Goal: Information Seeking & Learning: Learn about a topic

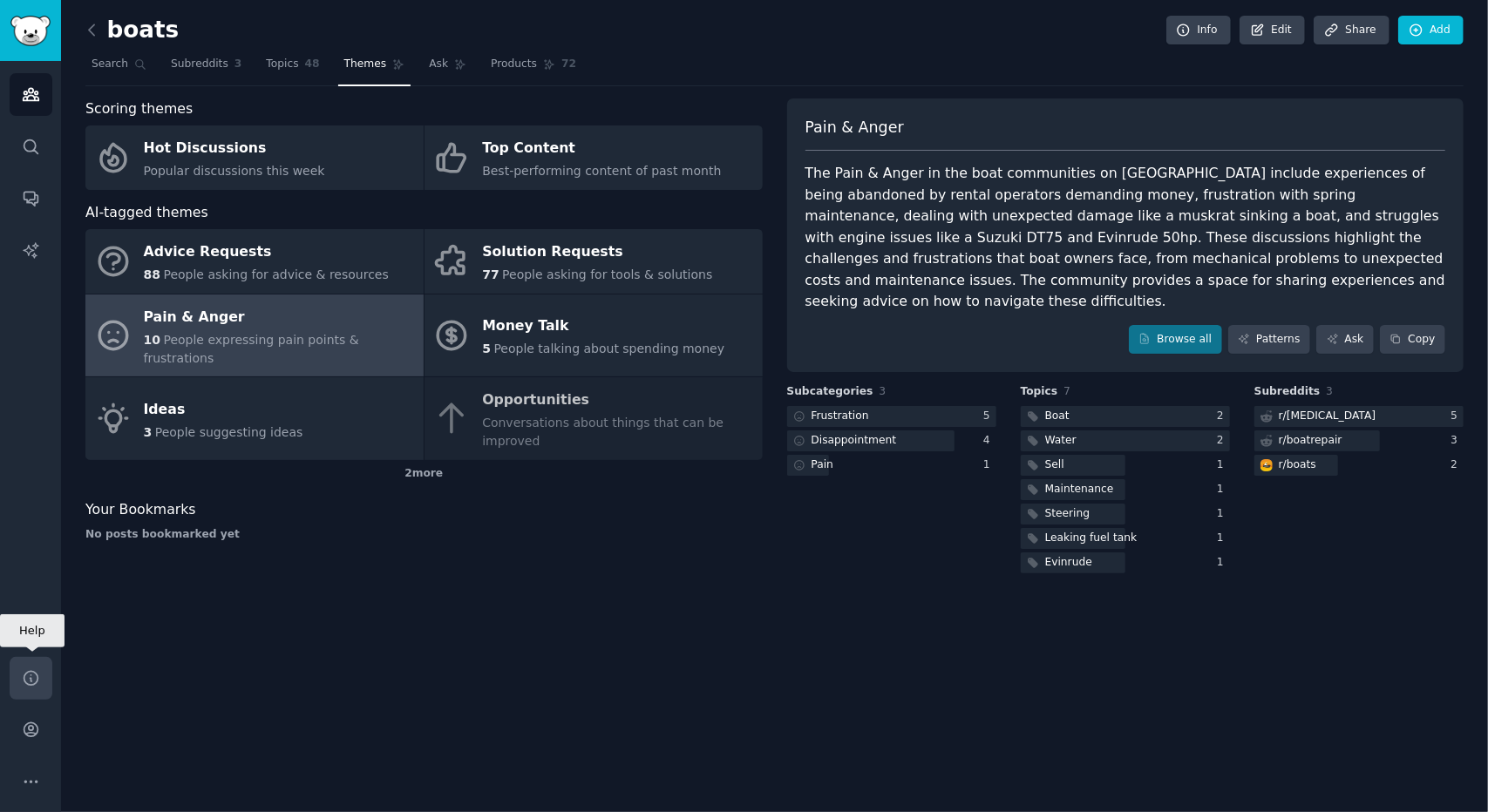
click at [36, 678] on icon "Sidebar" at bounding box center [30, 677] width 14 height 14
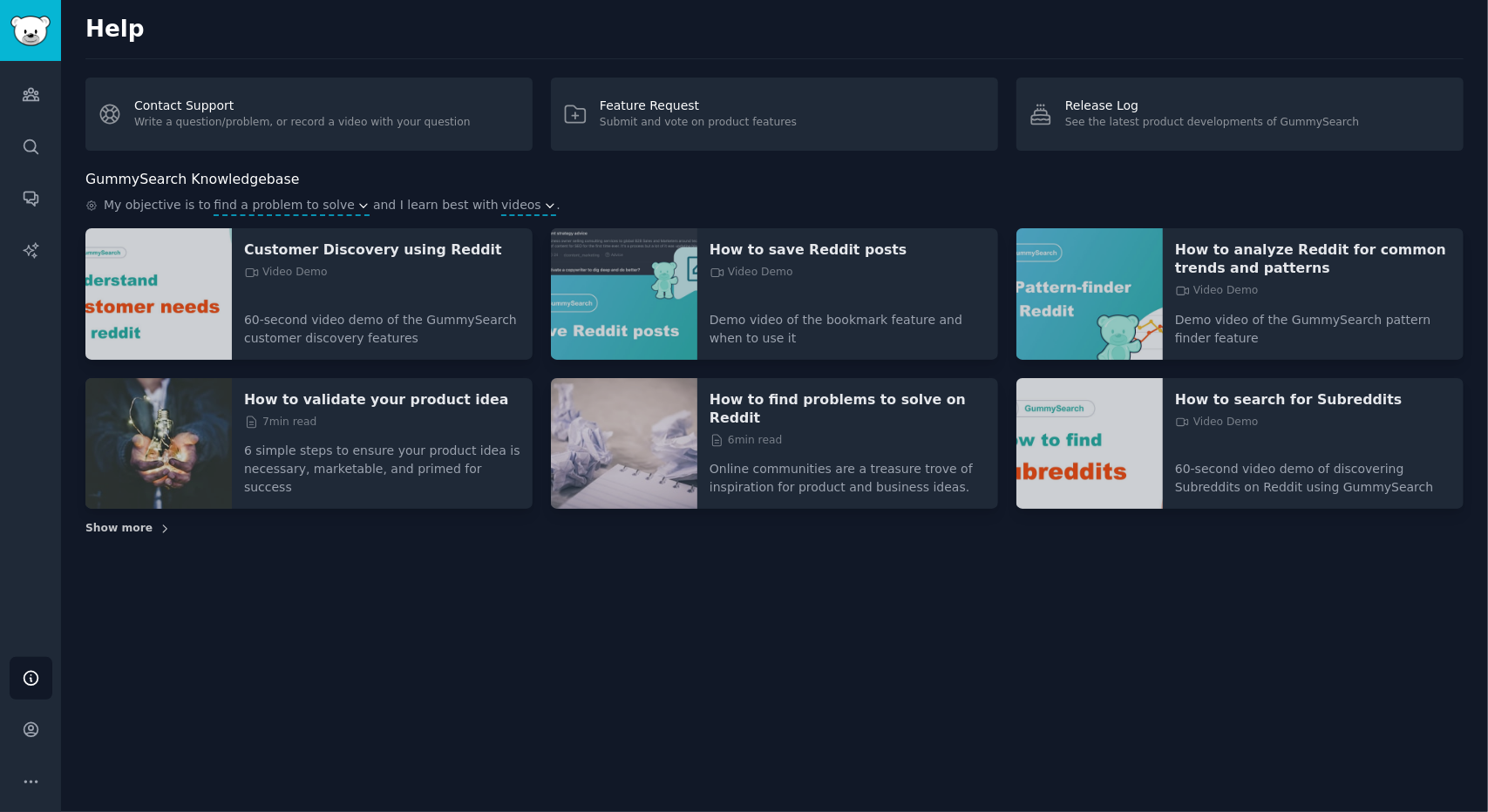
click at [132, 521] on span "Show more" at bounding box center [119, 529] width 67 height 15
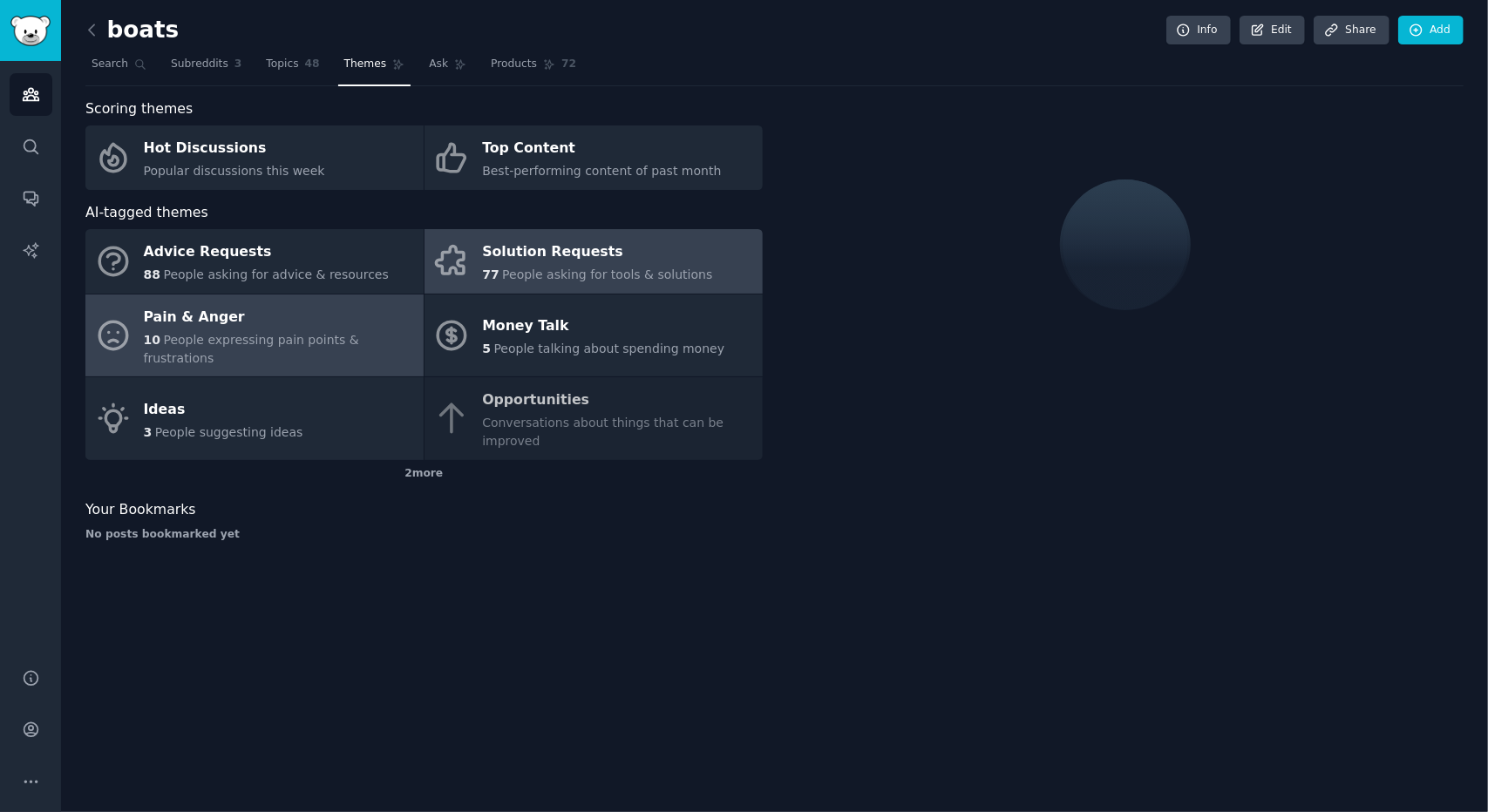
click at [649, 271] on span "People asking for tools & solutions" at bounding box center [607, 273] width 210 height 14
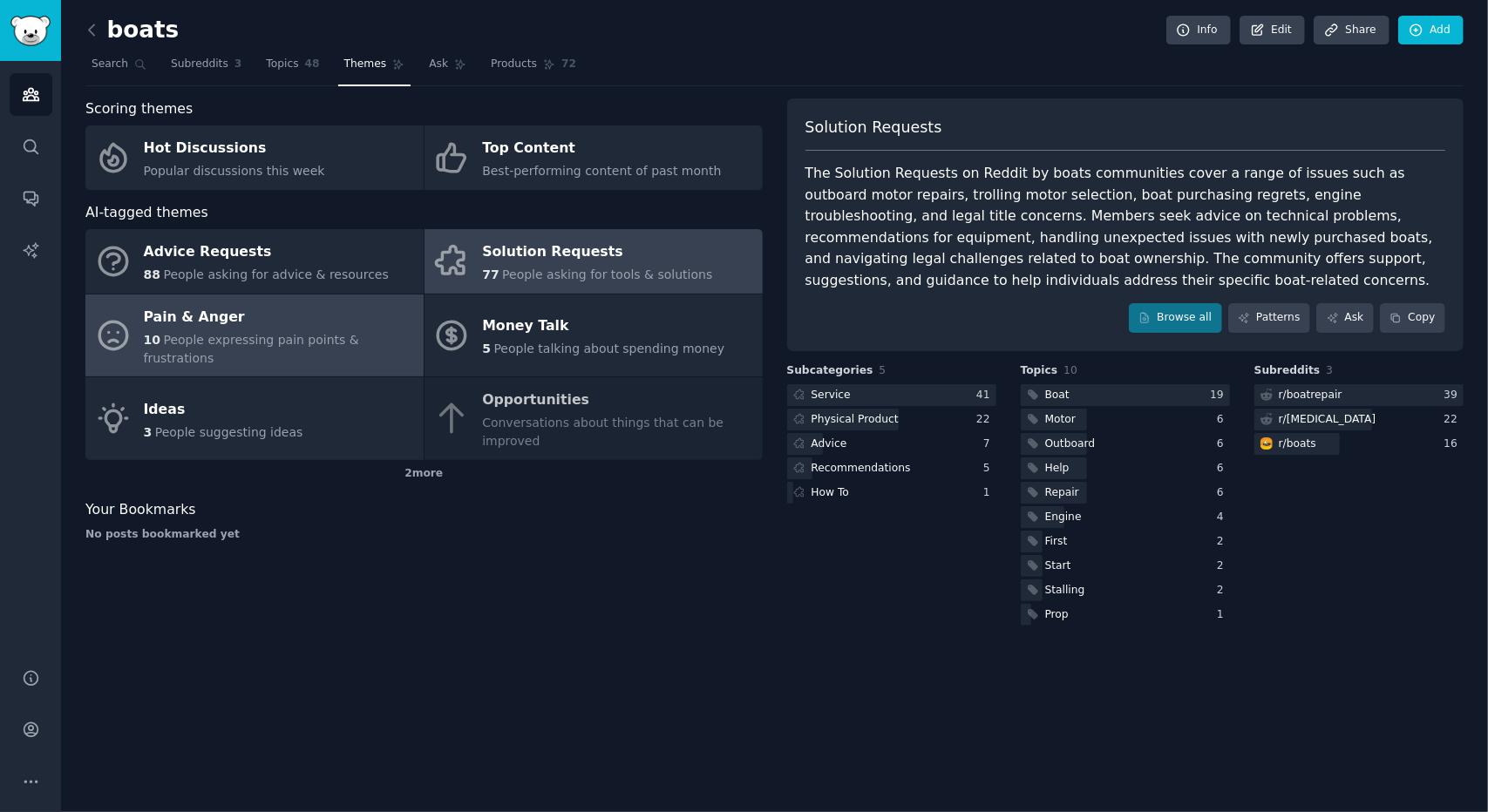
click at [231, 326] on div "Pain & Anger" at bounding box center [279, 317] width 271 height 28
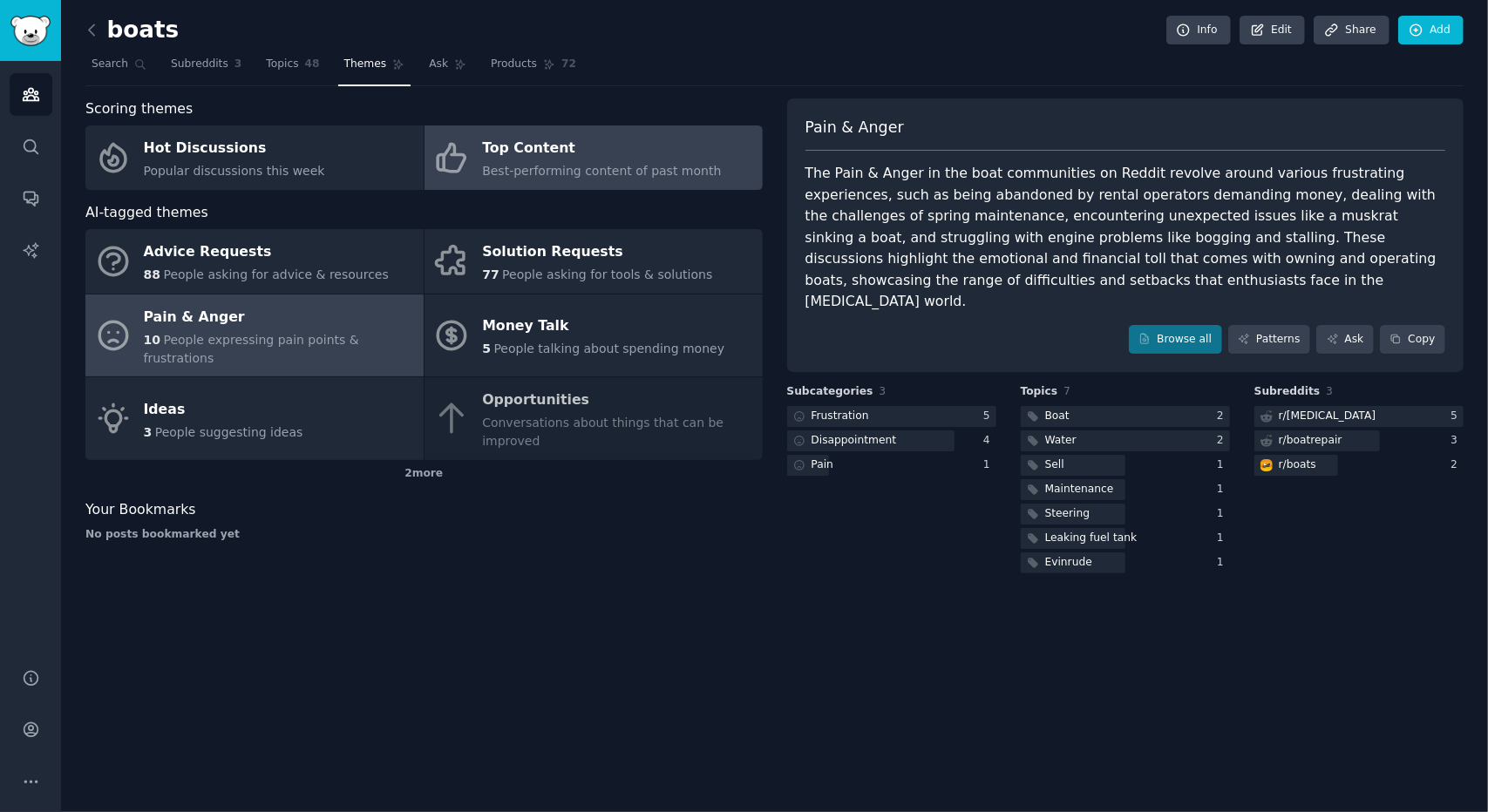
click at [621, 161] on div "Top Content Best-performing content of past month" at bounding box center [602, 158] width 239 height 46
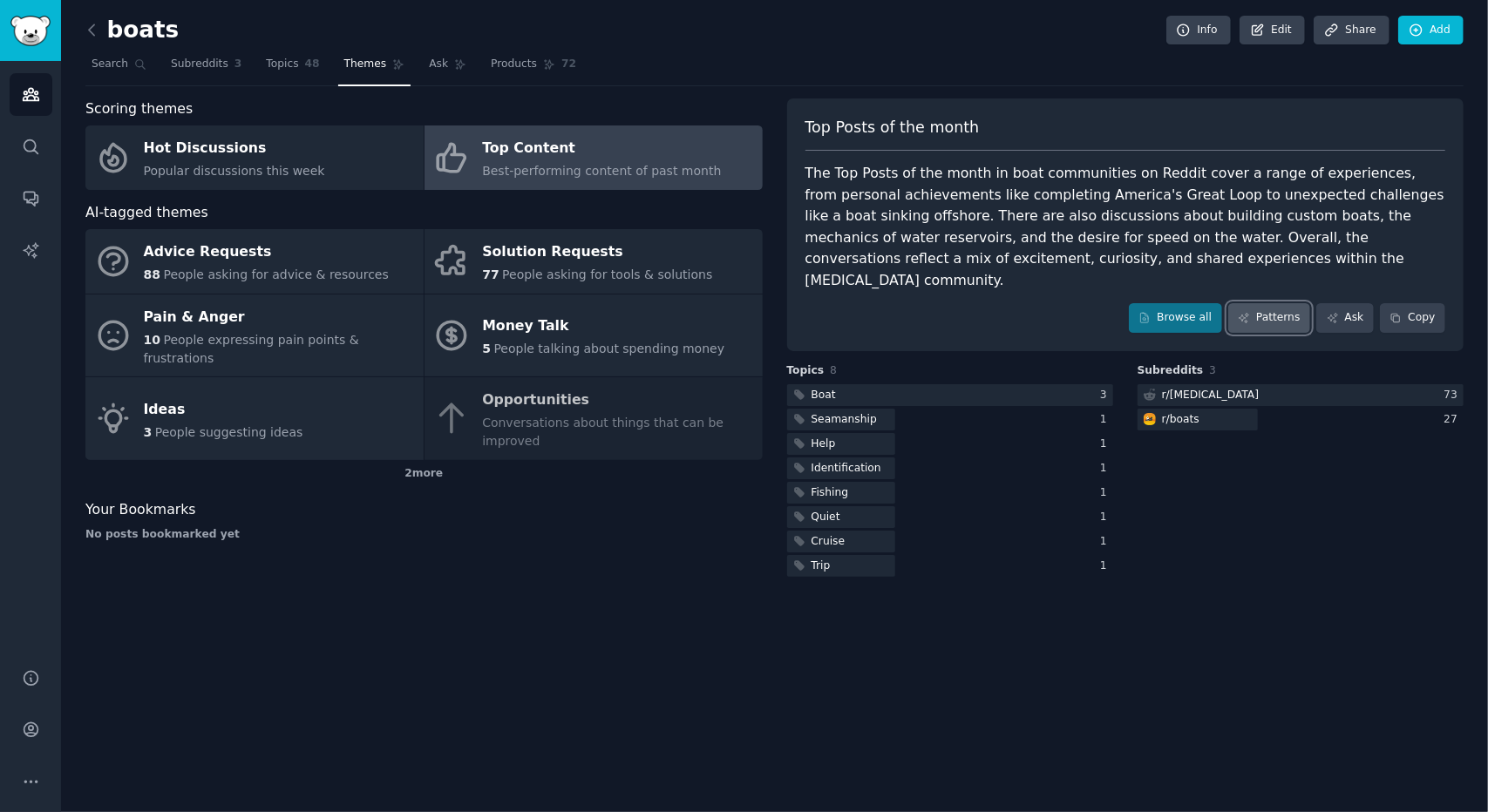
click at [1267, 303] on link "Patterns" at bounding box center [1269, 318] width 82 height 29
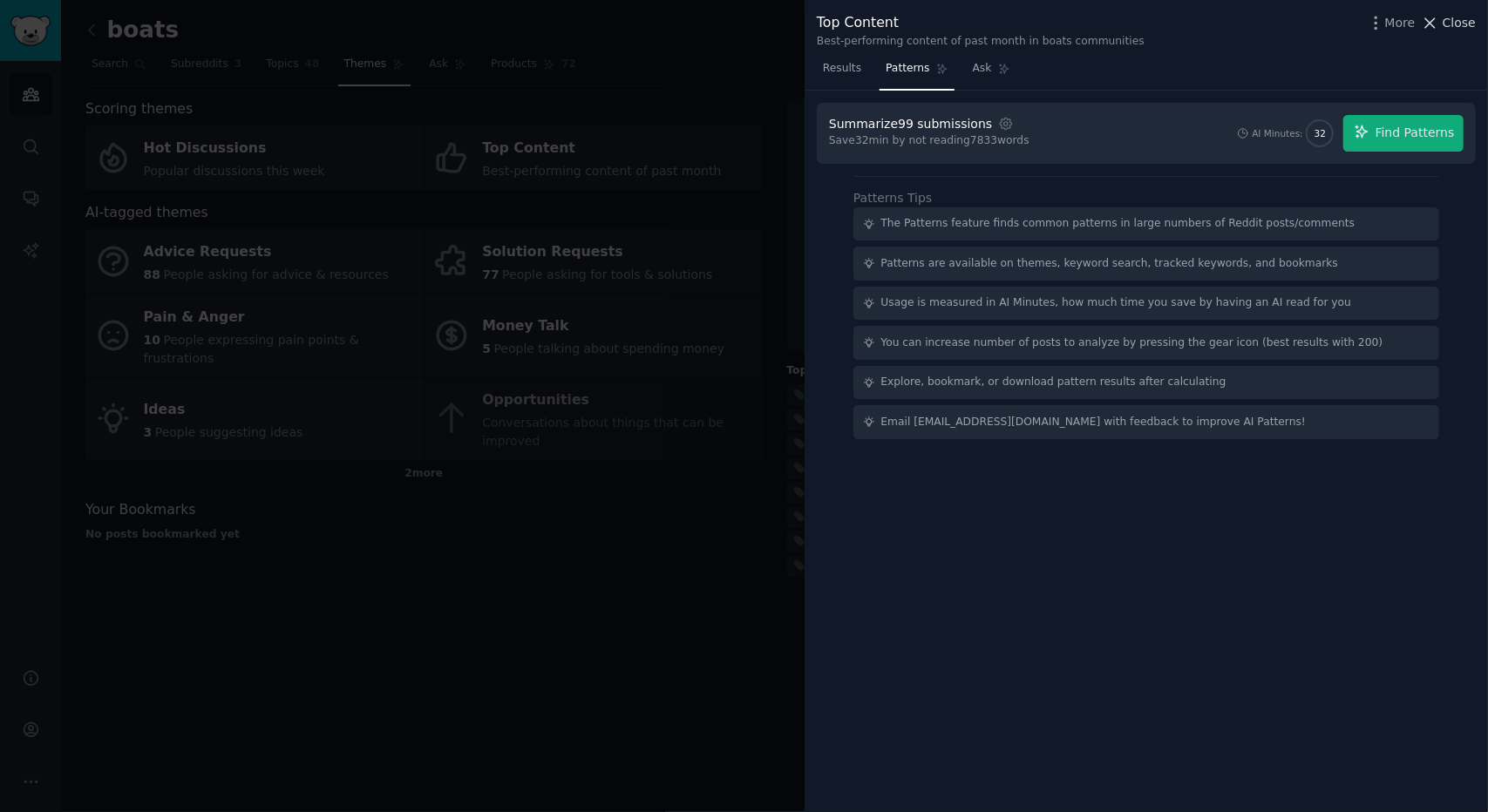
click at [1468, 26] on span "Close" at bounding box center [1459, 23] width 33 height 18
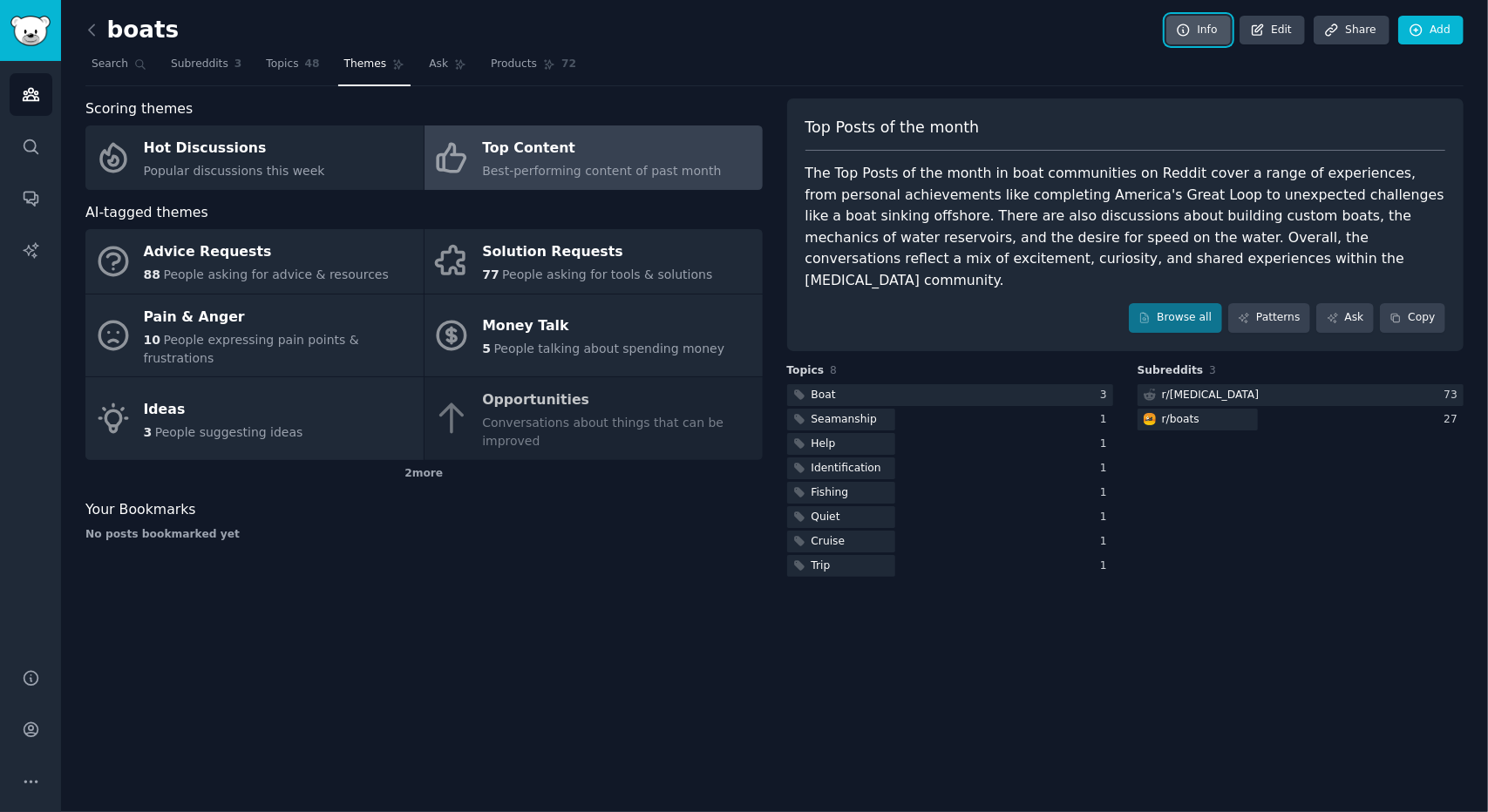
click at [1193, 20] on link "Info" at bounding box center [1198, 30] width 65 height 29
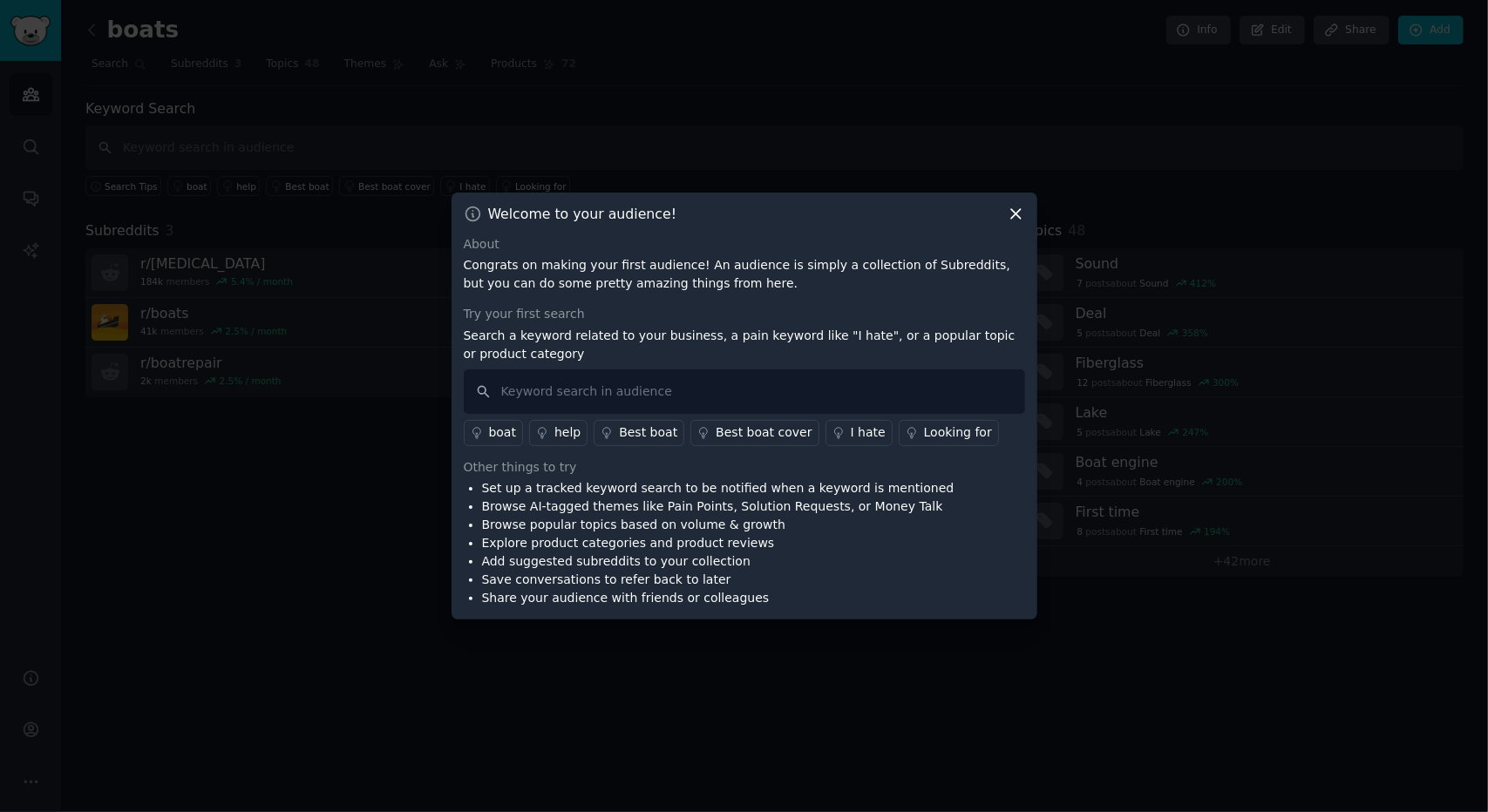
click at [1016, 210] on icon at bounding box center [1016, 214] width 18 height 18
